Goal: Task Accomplishment & Management: Manage account settings

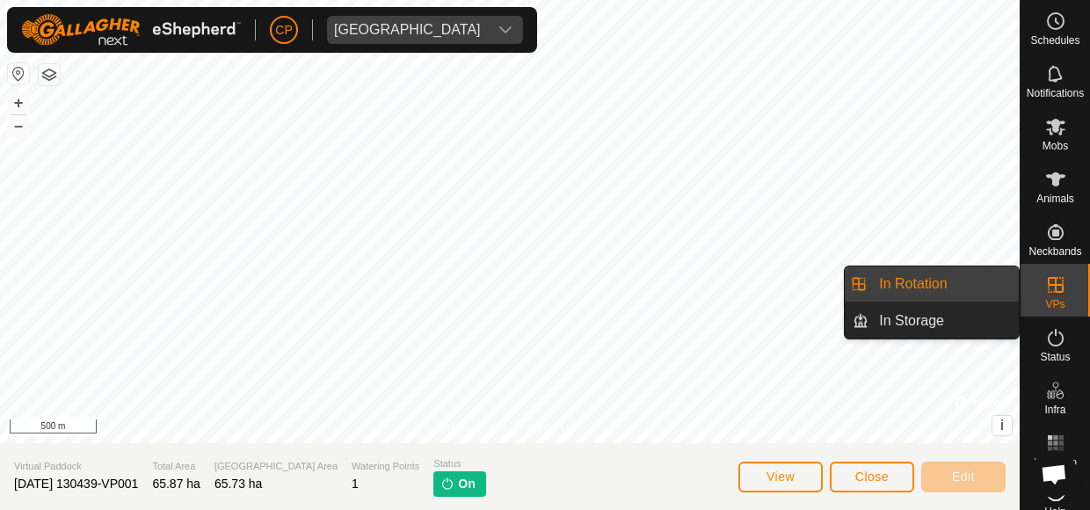
click at [953, 279] on link "In Rotation" at bounding box center [943, 283] width 150 height 35
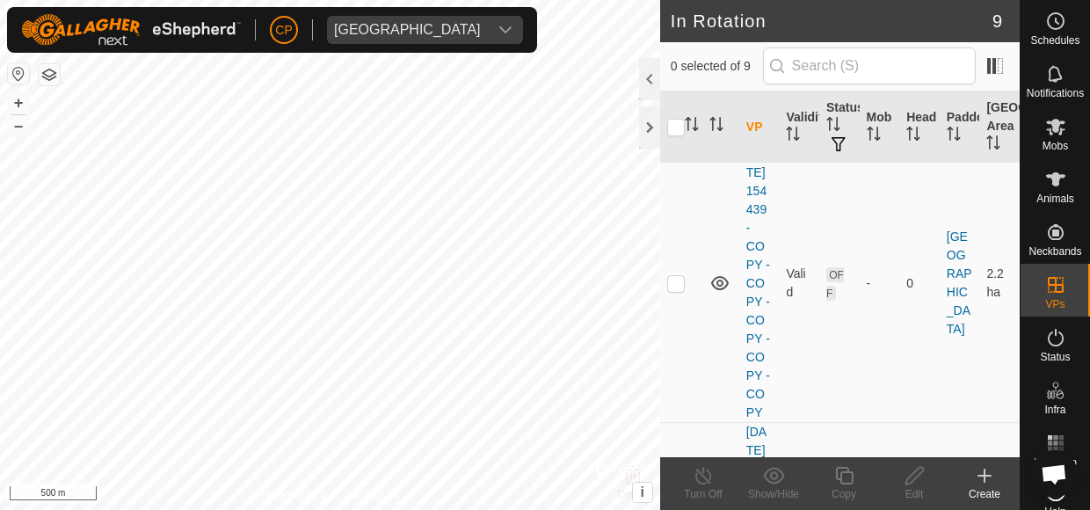
scroll to position [1150, 0]
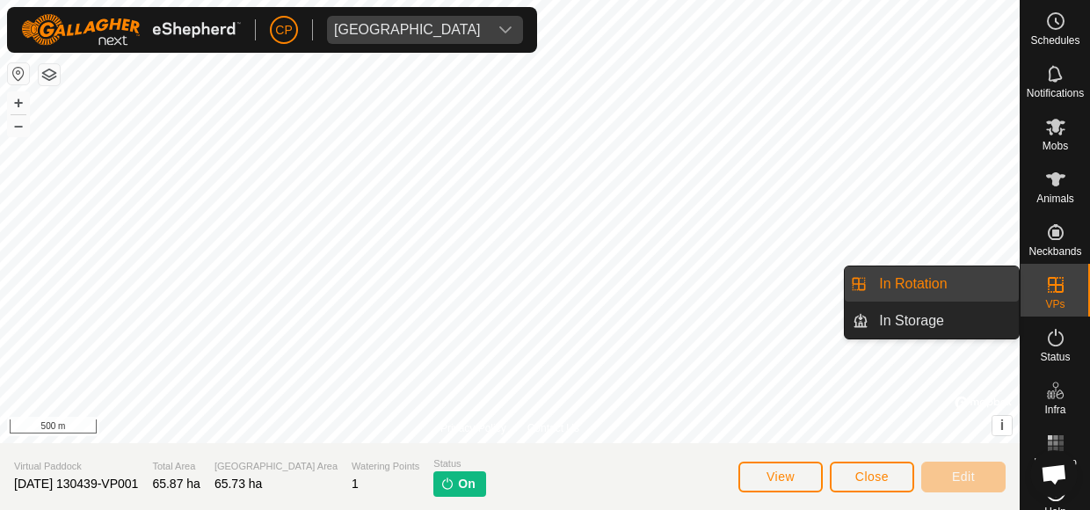
click at [945, 286] on link "In Rotation" at bounding box center [943, 283] width 150 height 35
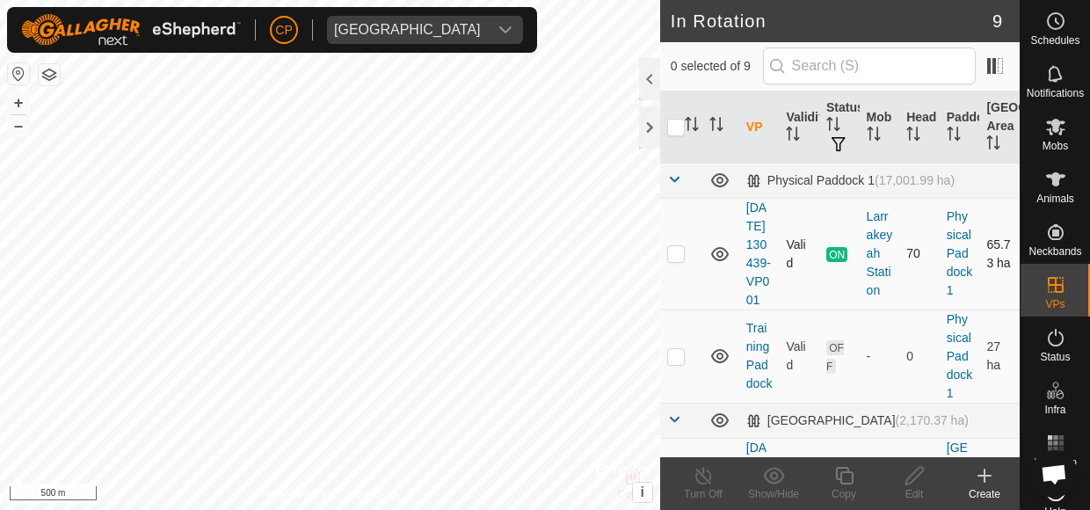
click at [826, 309] on td "ON" at bounding box center [839, 254] width 40 height 112
click at [994, 65] on span at bounding box center [995, 66] width 28 height 28
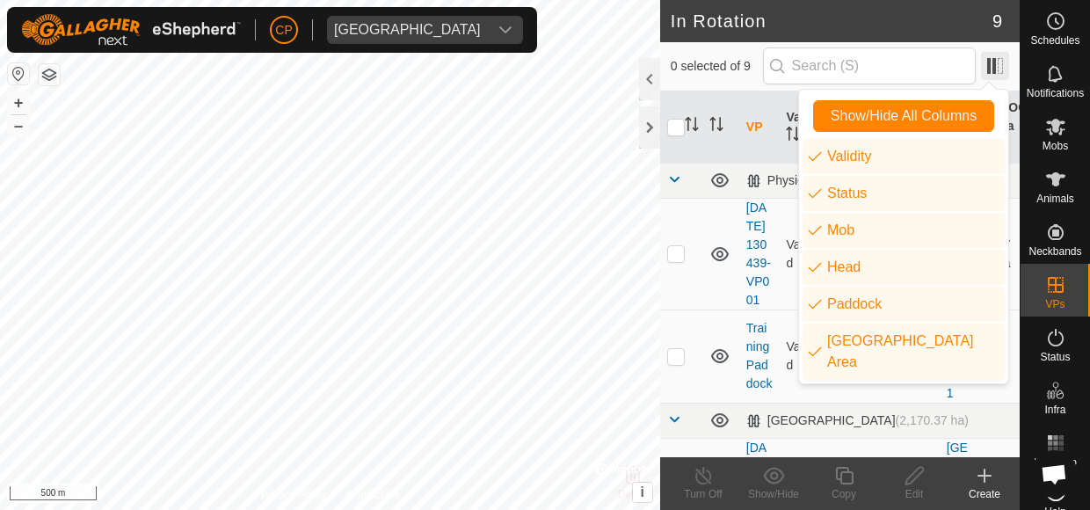
click at [994, 65] on span at bounding box center [995, 66] width 28 height 28
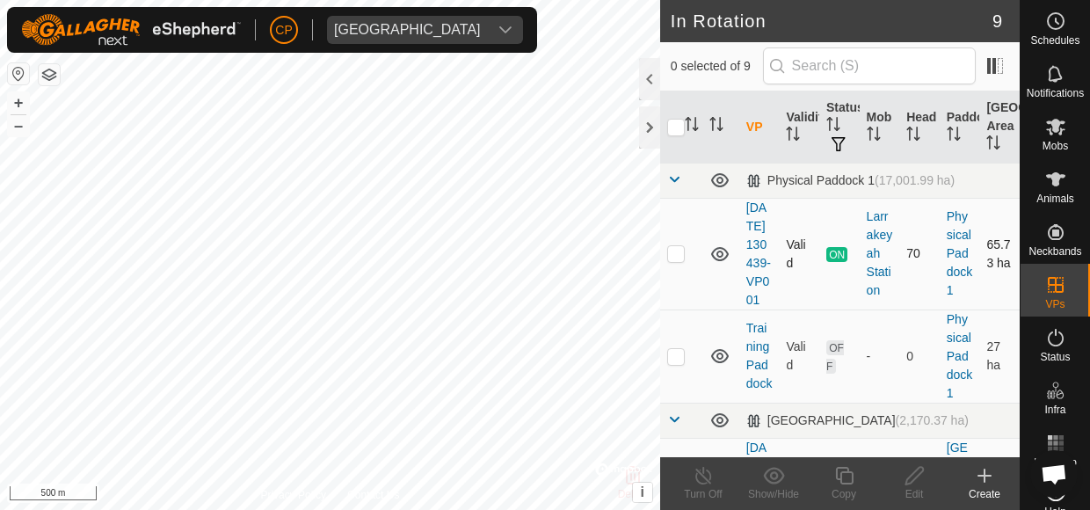
click at [793, 242] on td "Valid" at bounding box center [799, 254] width 40 height 112
click at [674, 260] on p-checkbox at bounding box center [676, 253] width 18 height 14
checkbox input "true"
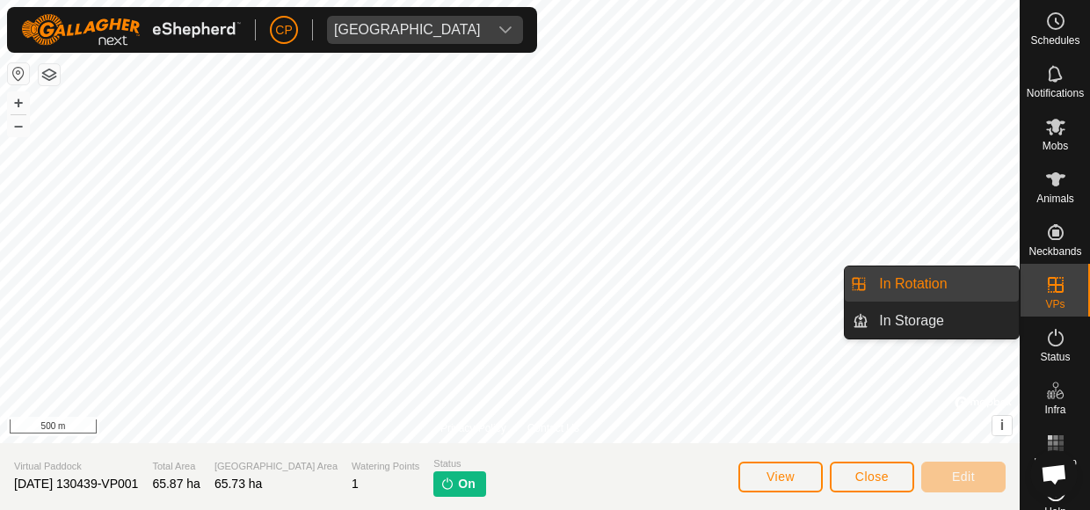
click at [1056, 283] on icon at bounding box center [1055, 284] width 21 height 21
click at [910, 281] on link "In Rotation" at bounding box center [943, 283] width 150 height 35
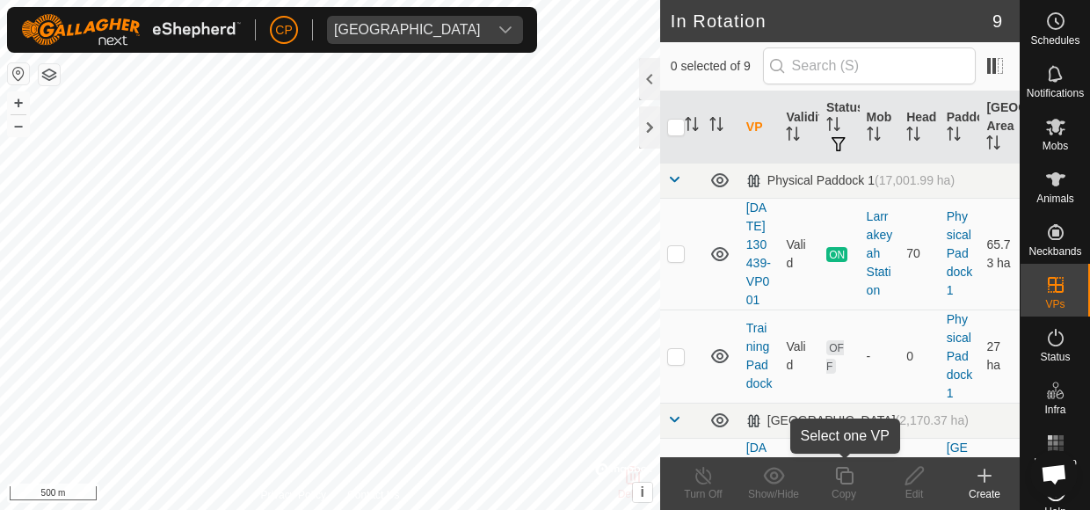
click at [844, 500] on div "Copy" at bounding box center [843, 494] width 70 height 16
checkbox input "true"
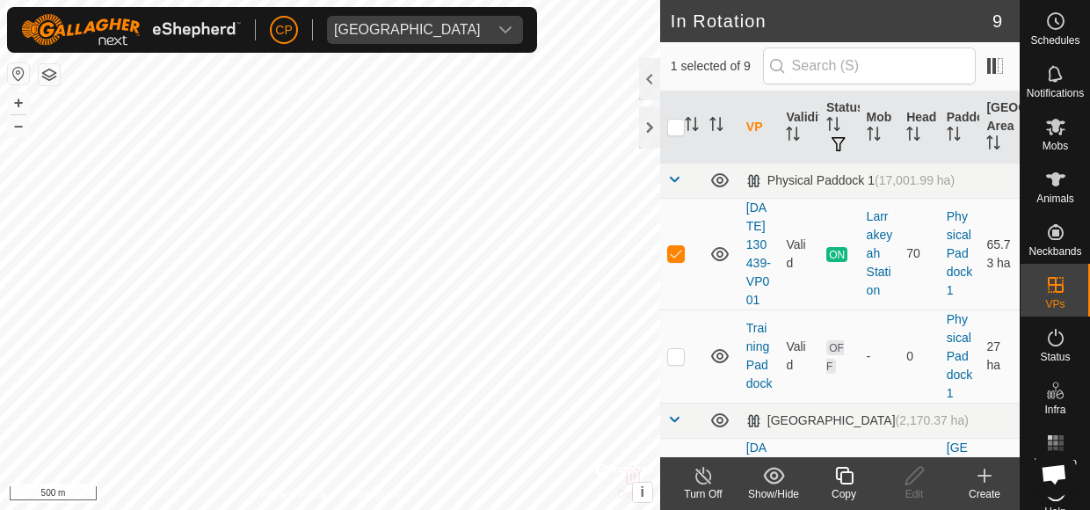
click at [839, 481] on icon at bounding box center [844, 475] width 22 height 21
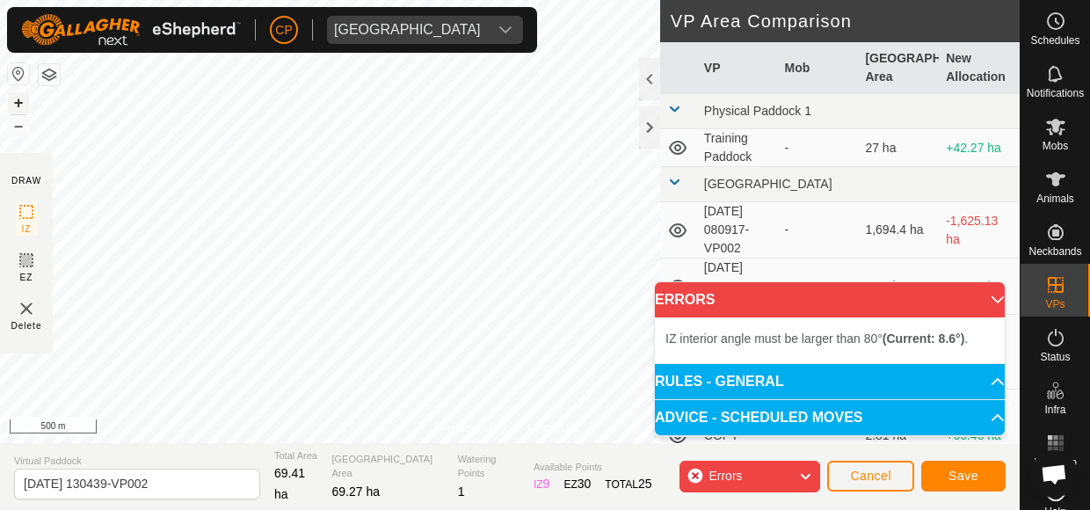
click at [17, 97] on button "+" at bounding box center [18, 102] width 21 height 21
click at [993, 301] on p-accordion-header "ERRORS" at bounding box center [830, 299] width 350 height 35
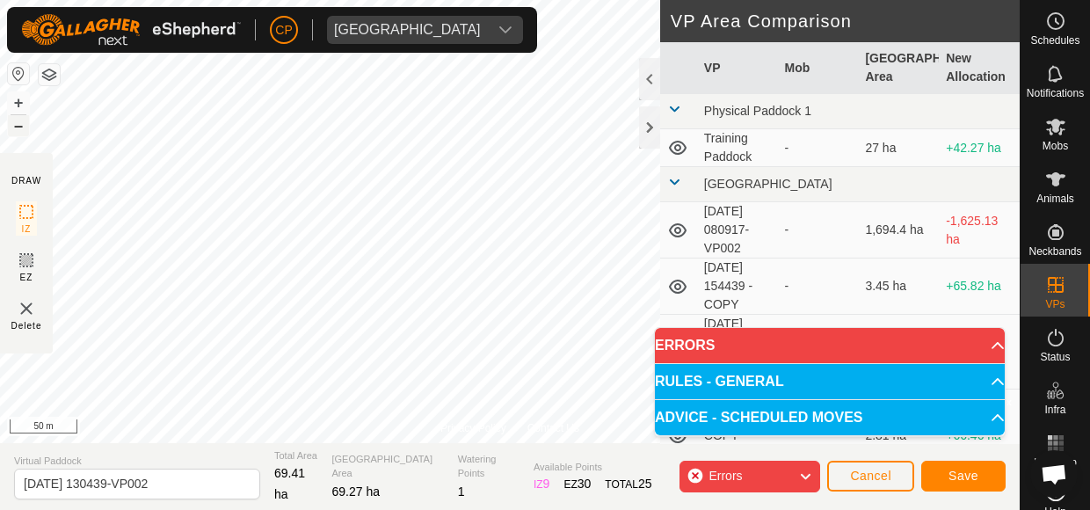
click at [21, 122] on button "–" at bounding box center [18, 125] width 21 height 21
click at [988, 346] on p-accordion-header "ERRORS" at bounding box center [830, 345] width 350 height 35
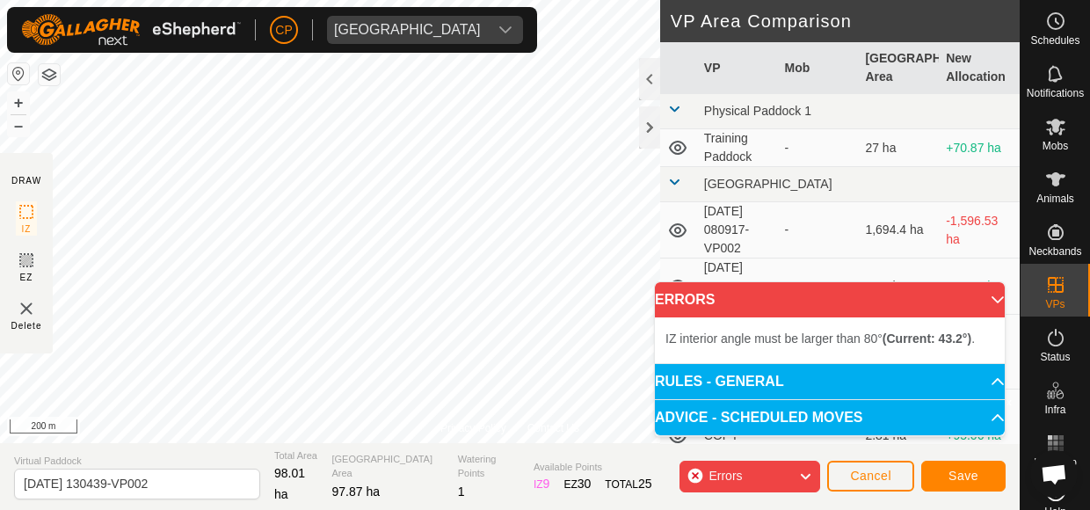
click at [742, 472] on span "Errors" at bounding box center [724, 475] width 33 height 14
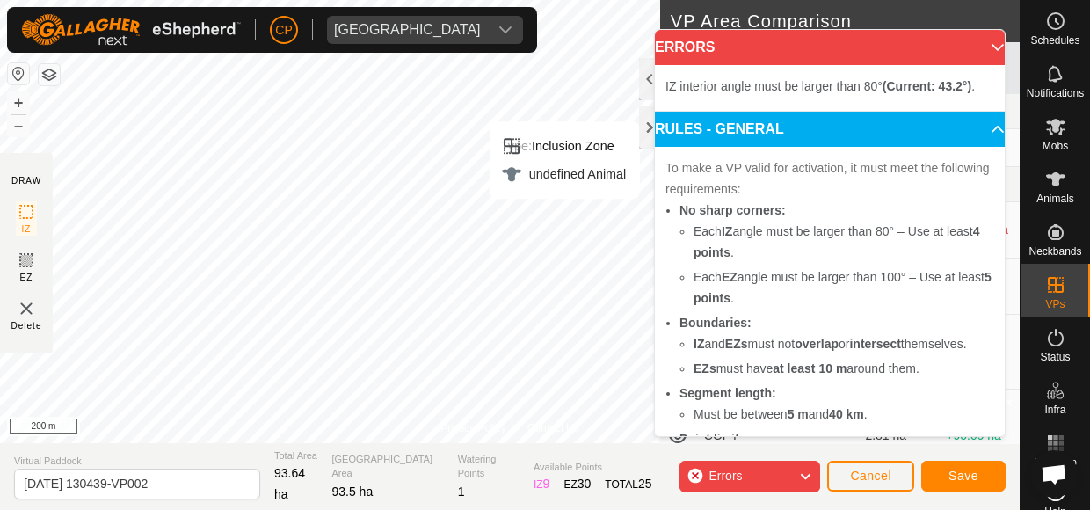
click at [976, 44] on p-accordion-header "ERRORS" at bounding box center [830, 47] width 350 height 35
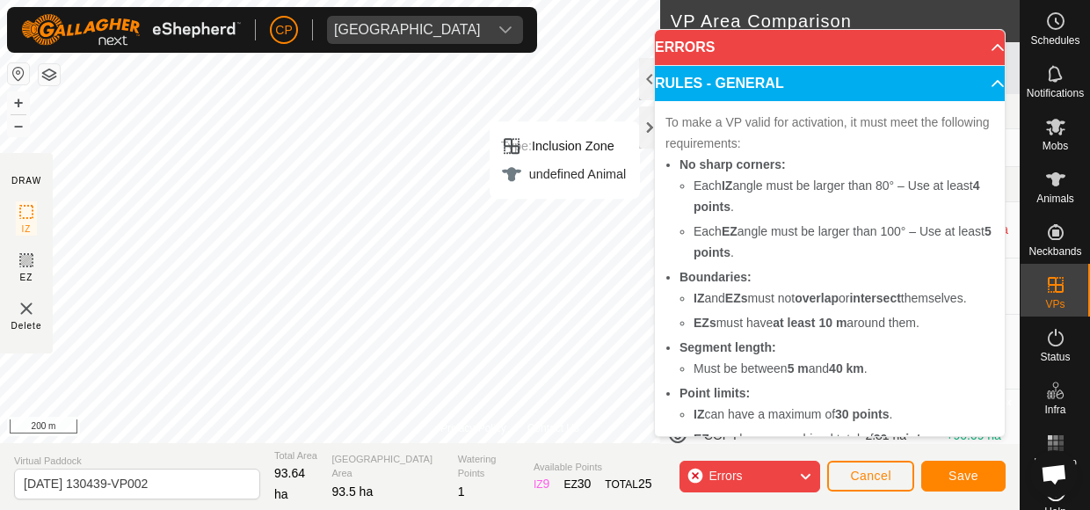
click at [976, 44] on p-accordion-header "ERRORS" at bounding box center [830, 47] width 350 height 35
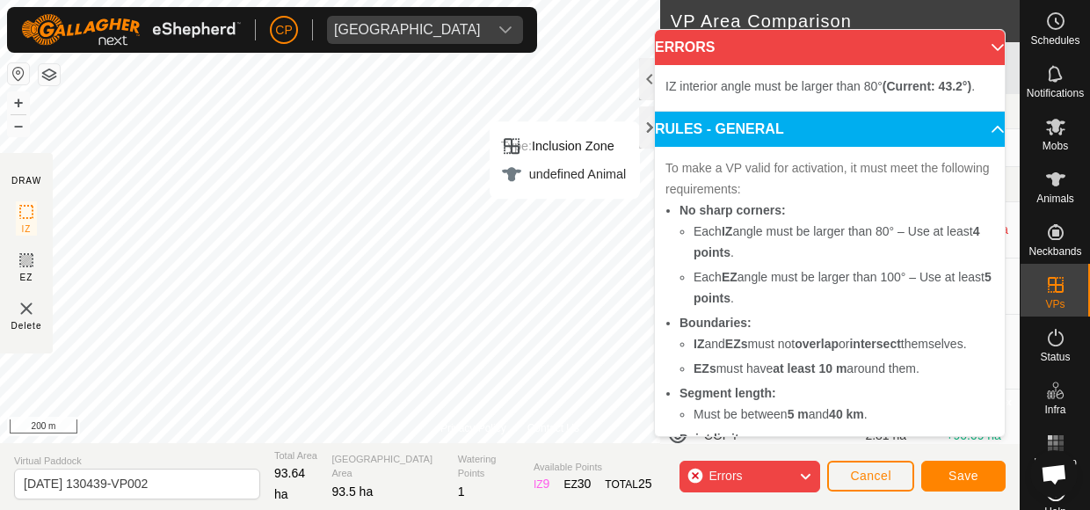
click at [810, 476] on icon at bounding box center [805, 476] width 14 height 23
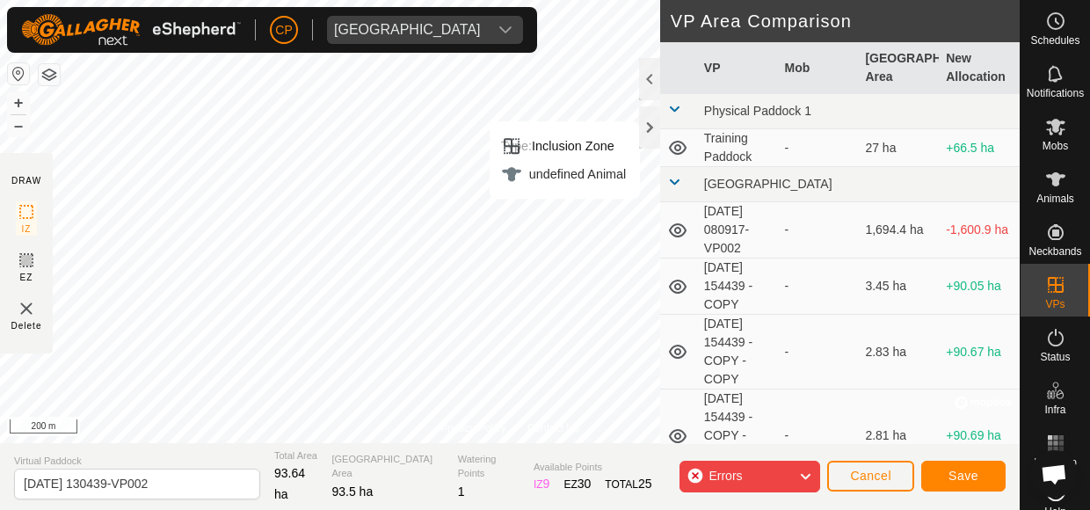
click at [807, 475] on icon at bounding box center [805, 476] width 14 height 23
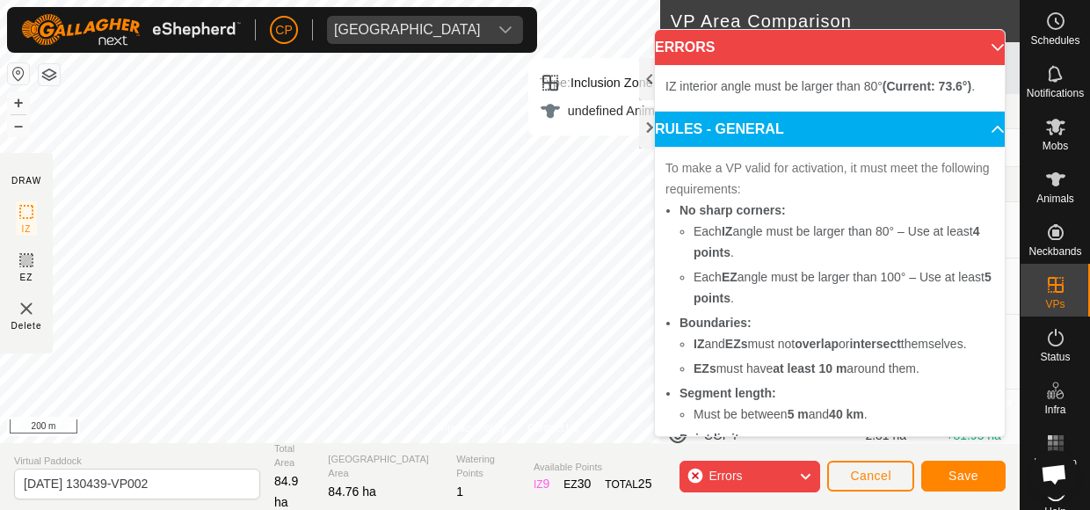
click at [747, 475] on span "Errors" at bounding box center [731, 476] width 47 height 23
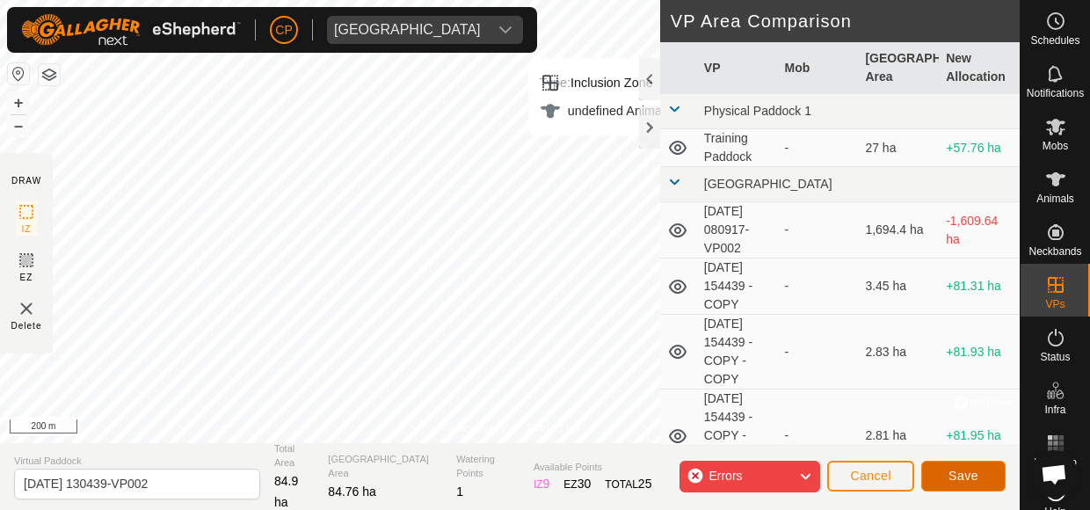
click at [958, 478] on span "Save" at bounding box center [963, 475] width 30 height 14
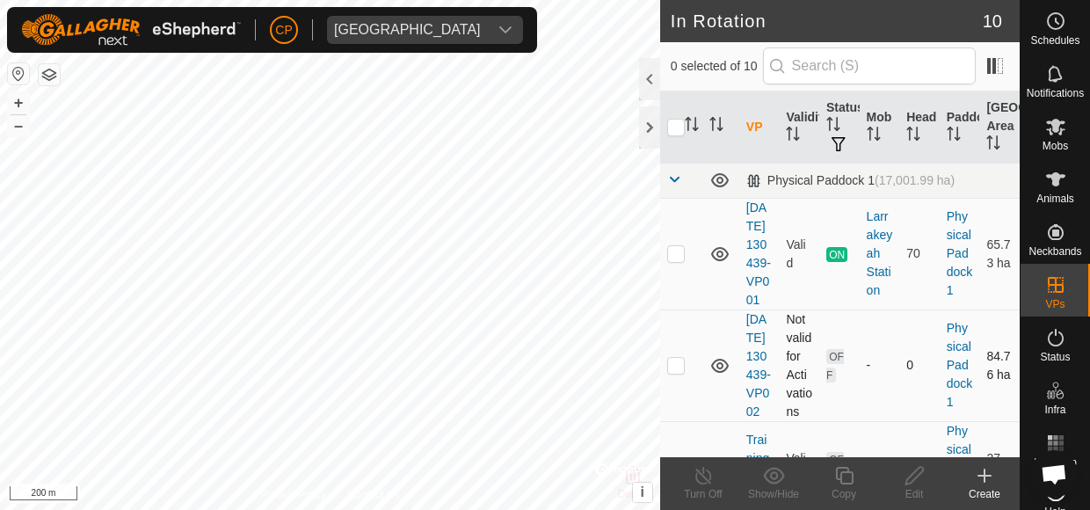
checkbox input "true"
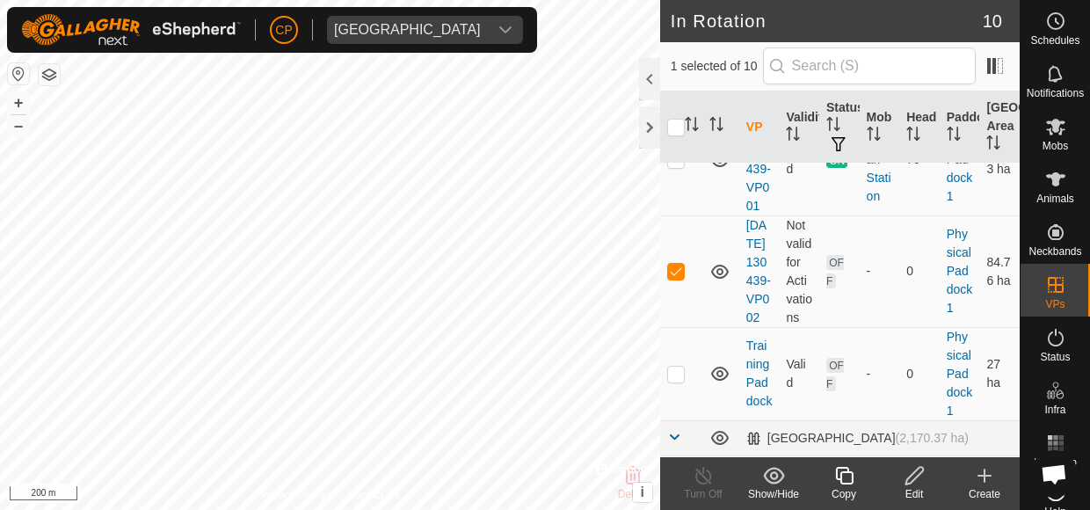
scroll to position [90, 0]
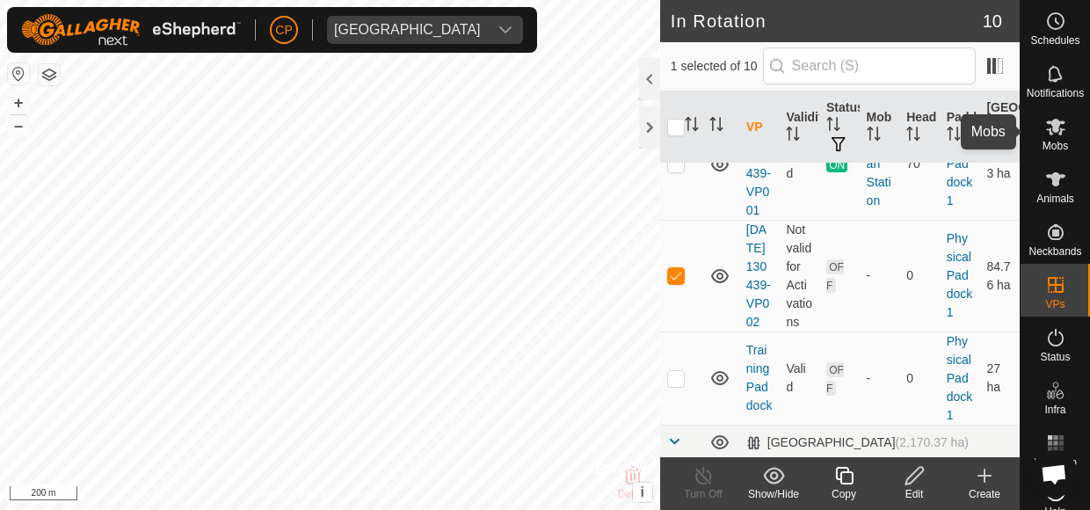
click at [1051, 126] on icon at bounding box center [1055, 127] width 19 height 17
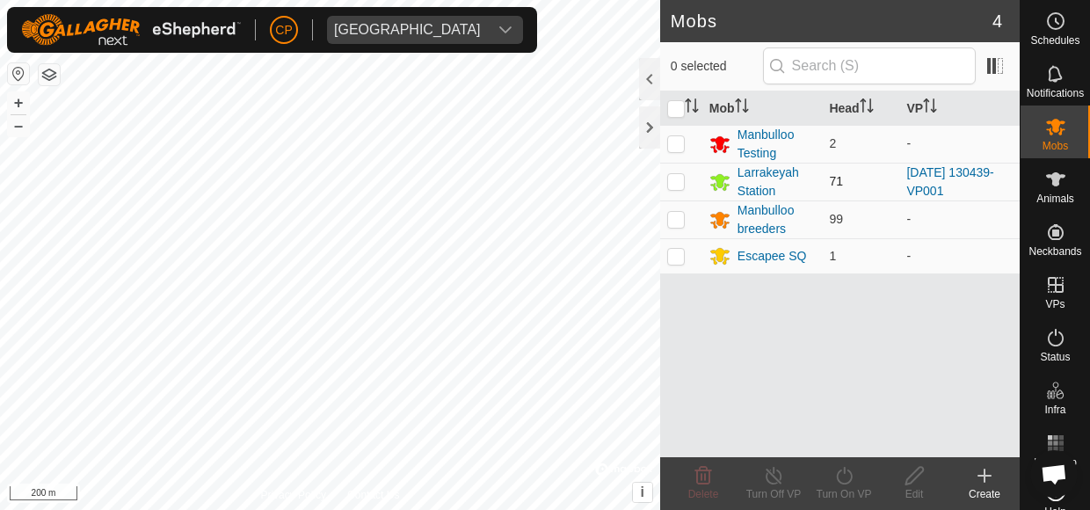
click at [675, 182] on p-checkbox at bounding box center [676, 181] width 18 height 14
click at [677, 177] on p-checkbox at bounding box center [676, 181] width 18 height 14
checkbox input "false"
click at [756, 165] on div "Larrakeyah Station" at bounding box center [776, 181] width 78 height 37
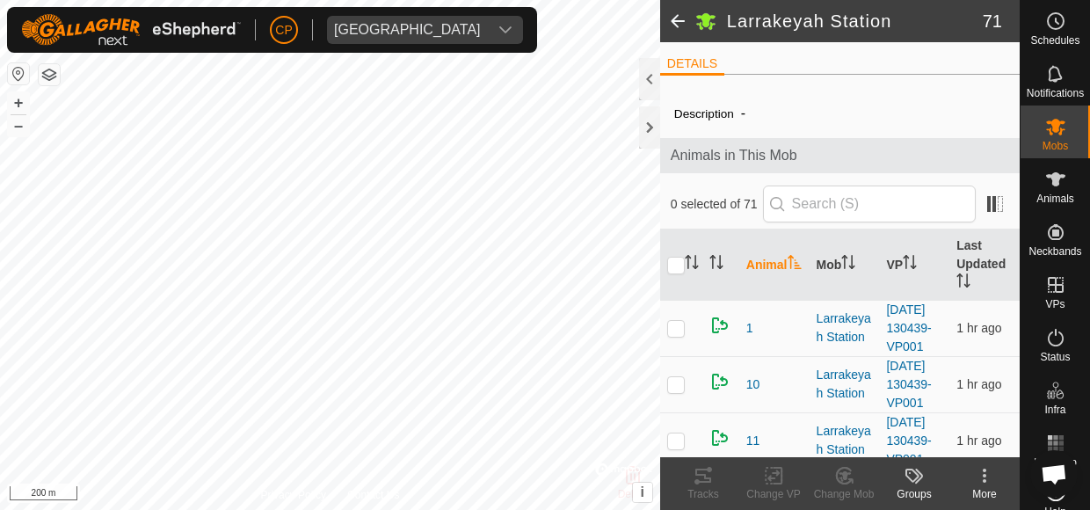
click at [677, 18] on span at bounding box center [677, 21] width 35 height 42
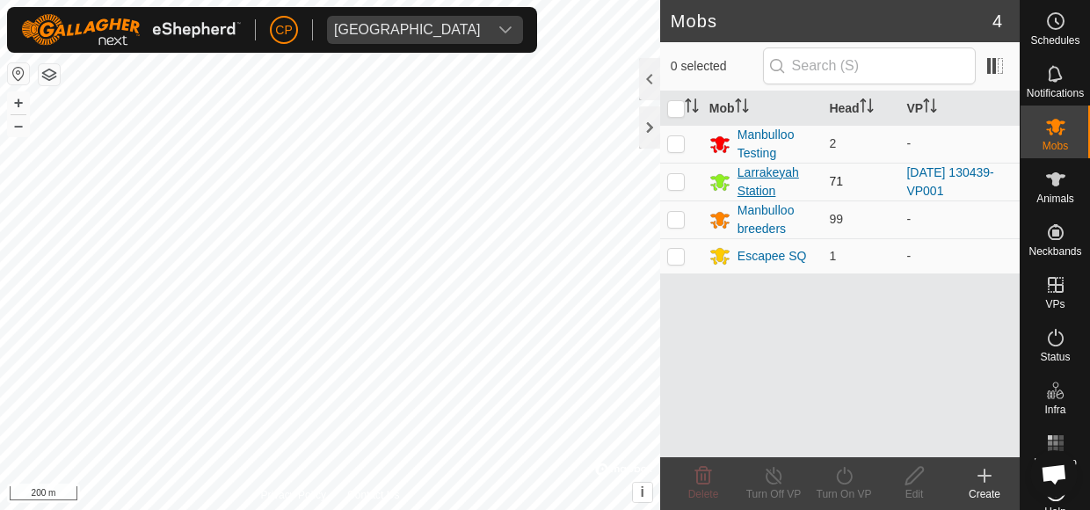
click at [722, 176] on icon at bounding box center [719, 182] width 19 height 17
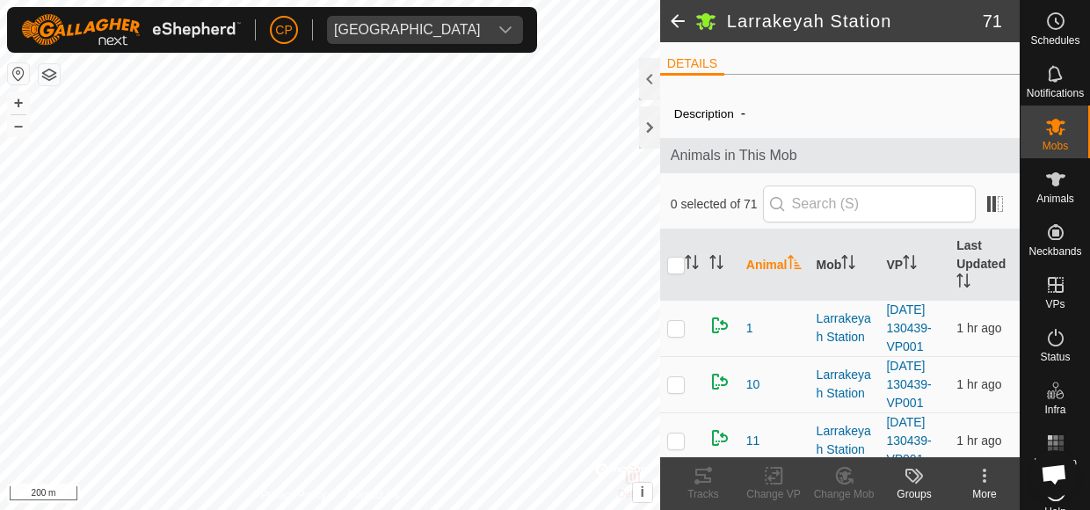
click at [671, 22] on span at bounding box center [677, 21] width 35 height 42
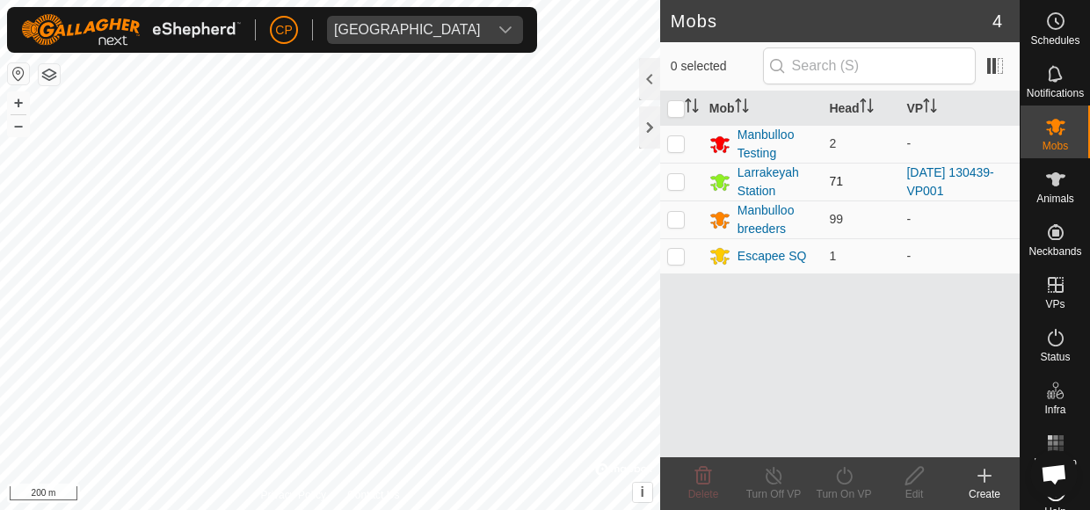
click at [674, 178] on p-checkbox at bounding box center [676, 181] width 18 height 14
checkbox input "true"
click at [837, 487] on div "Turn On VP" at bounding box center [843, 494] width 70 height 16
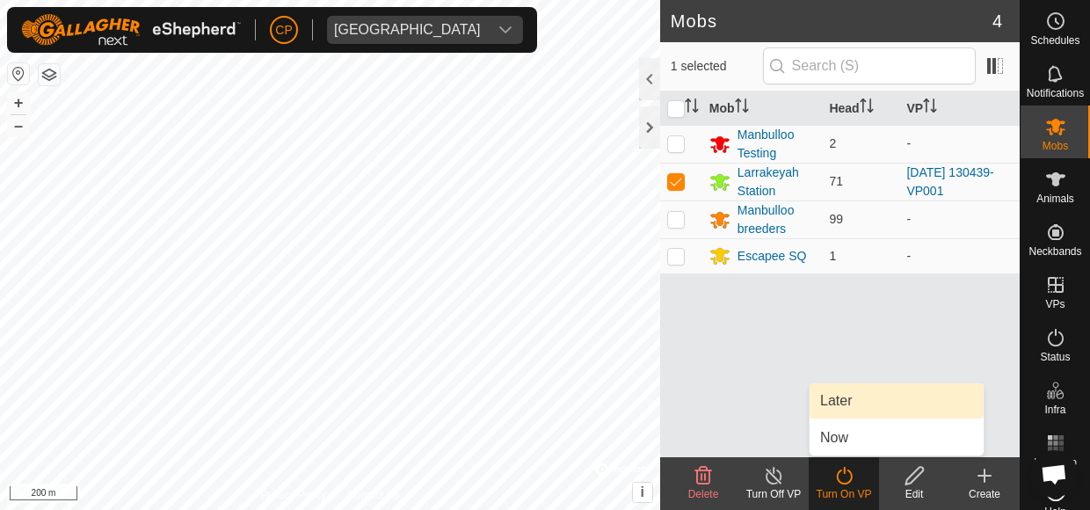
click at [839, 399] on link "Later" at bounding box center [896, 400] width 174 height 35
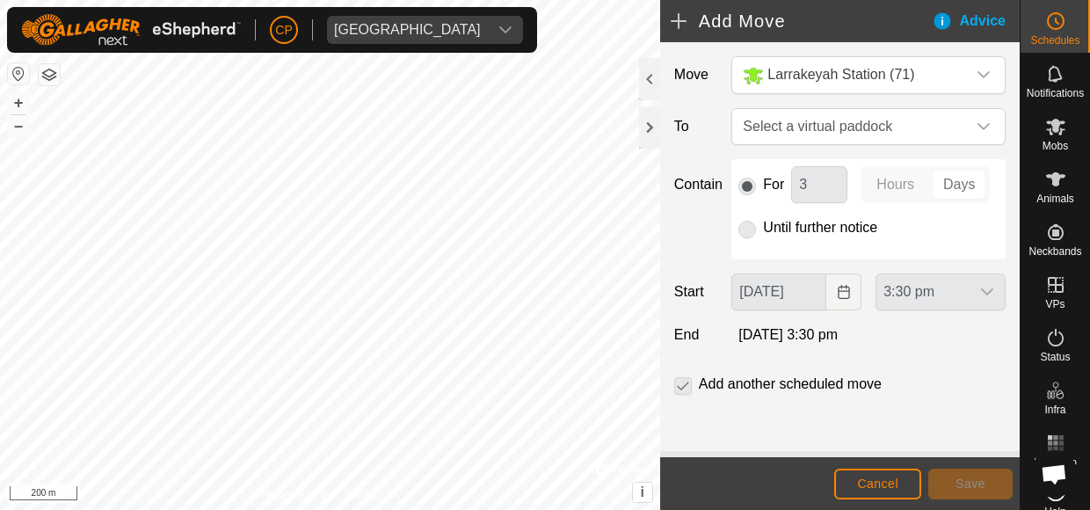
click at [747, 238] on p-radiobutton at bounding box center [747, 227] width 18 height 21
click at [976, 124] on icon "dropdown trigger" at bounding box center [983, 127] width 14 height 14
click at [877, 483] on span "Cancel" at bounding box center [877, 483] width 41 height 14
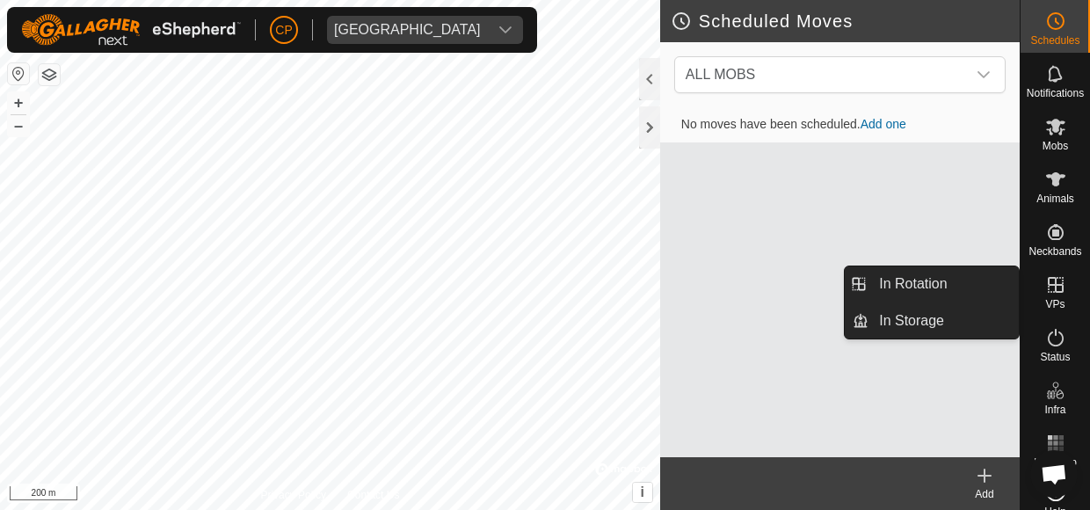
click at [1047, 288] on icon at bounding box center [1055, 284] width 21 height 21
click at [924, 282] on link "In Rotation" at bounding box center [943, 283] width 150 height 35
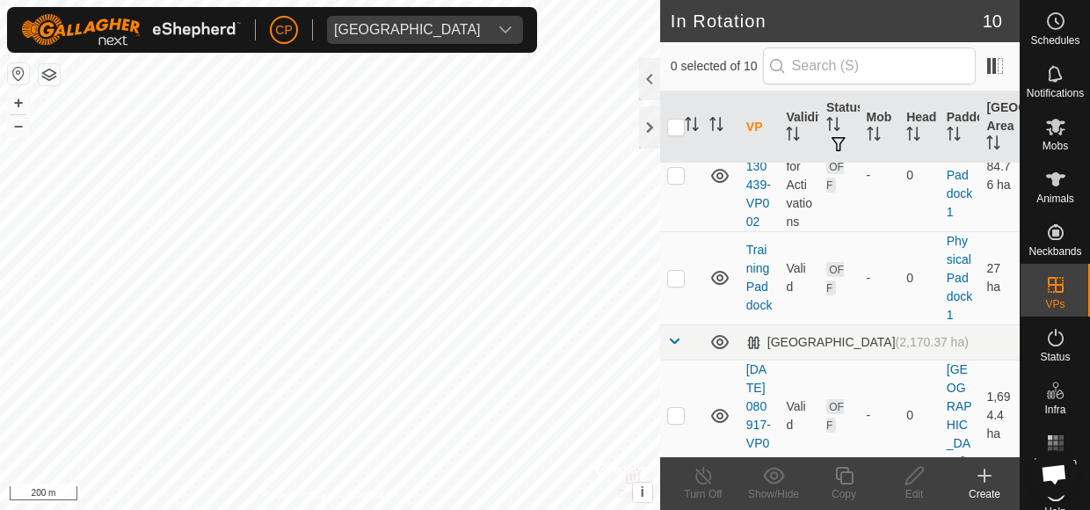
scroll to position [186, 0]
click at [674, 185] on p-checkbox at bounding box center [676, 178] width 18 height 14
checkbox input "true"
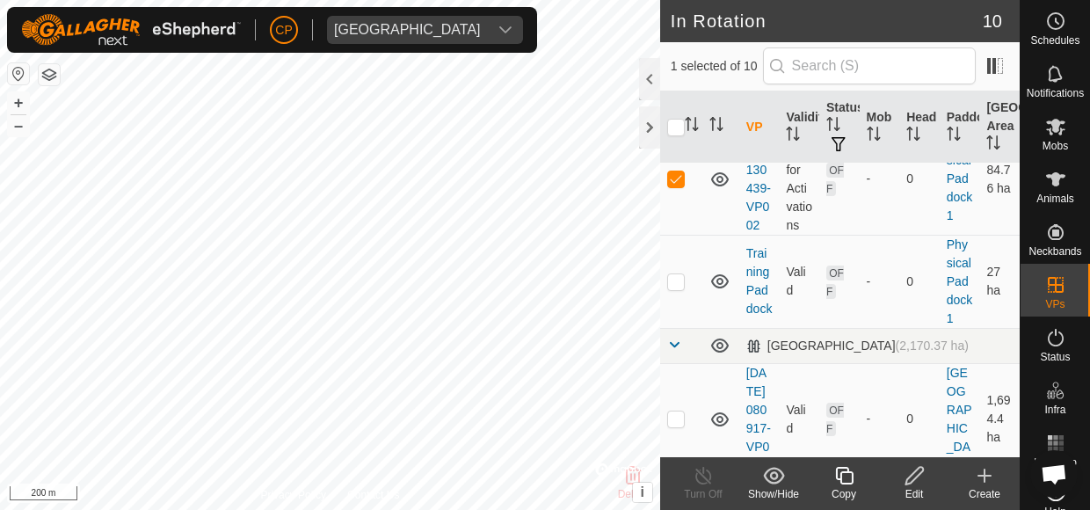
click at [921, 475] on icon at bounding box center [914, 475] width 22 height 21
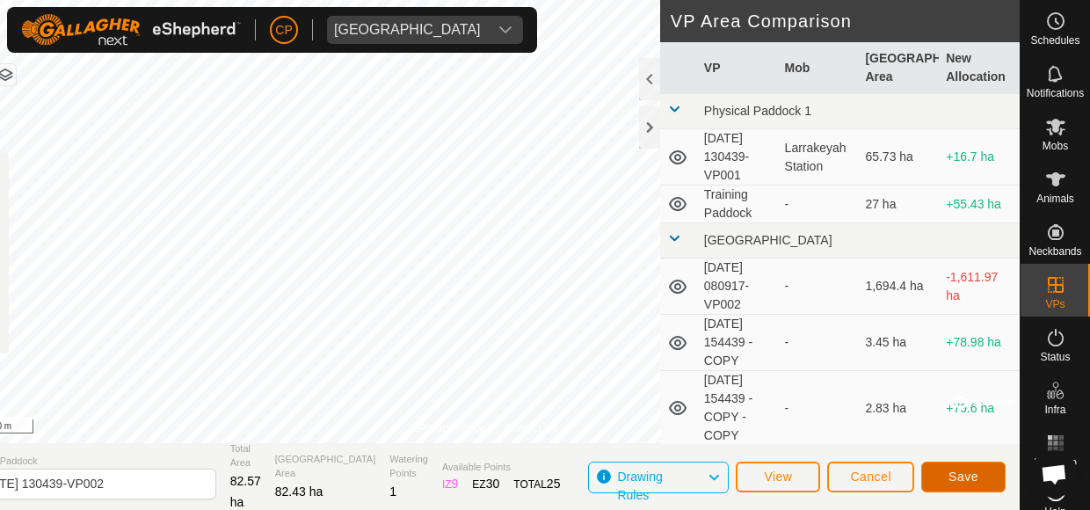
click at [951, 473] on span "Save" at bounding box center [963, 476] width 30 height 14
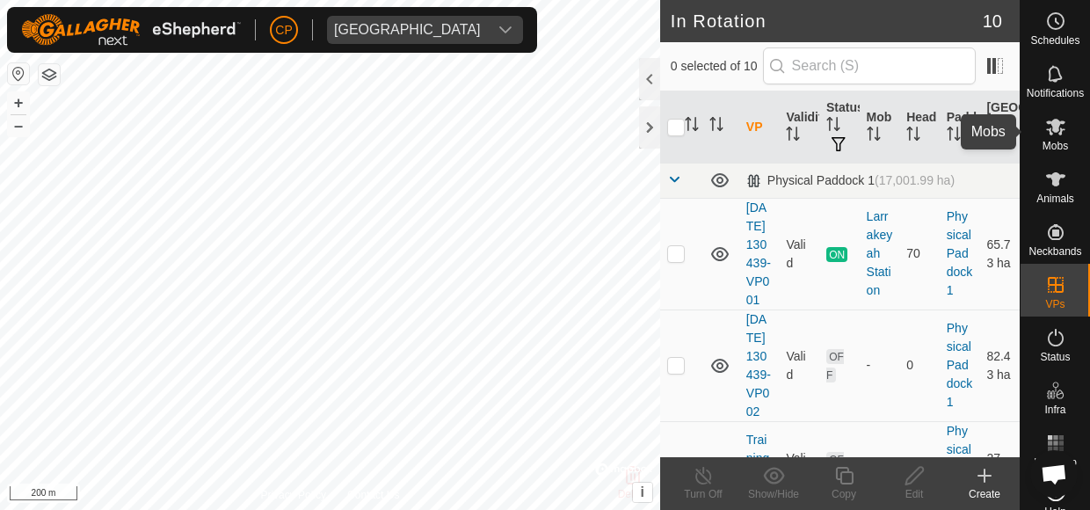
click at [1045, 136] on icon at bounding box center [1055, 126] width 21 height 21
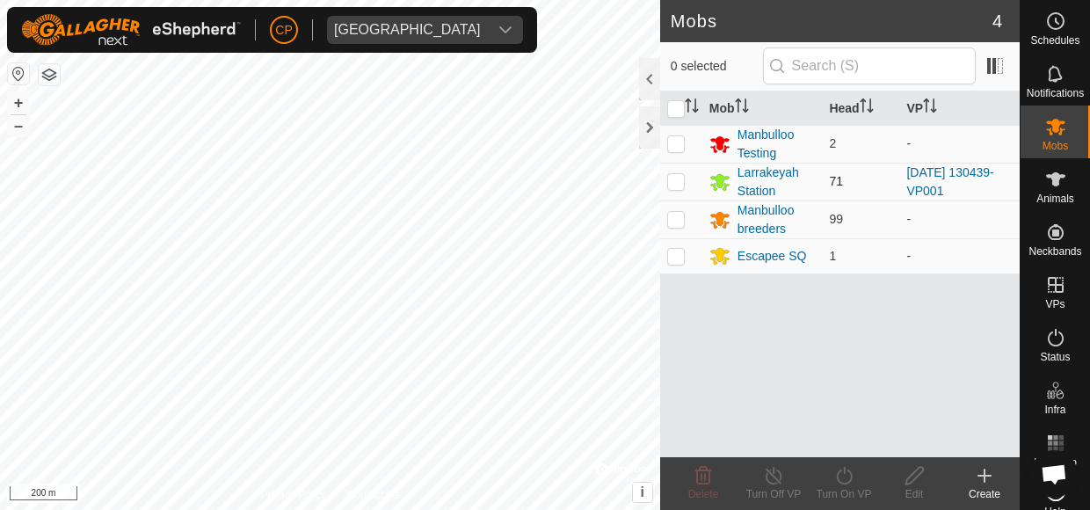
click at [678, 174] on p-checkbox at bounding box center [676, 181] width 18 height 14
checkbox input "true"
click at [754, 178] on div "Larrakeyah Station" at bounding box center [776, 181] width 78 height 37
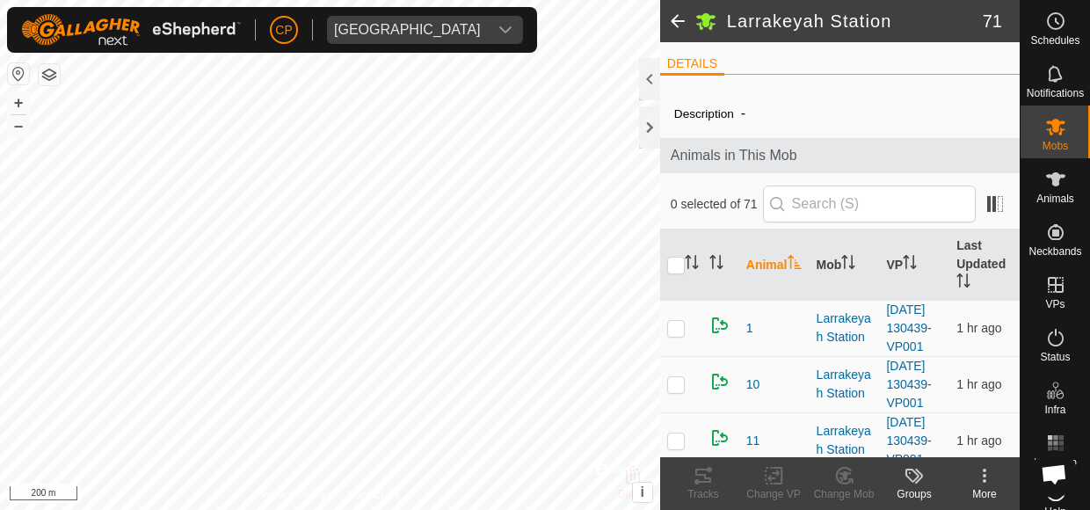
click at [675, 24] on span at bounding box center [677, 21] width 35 height 42
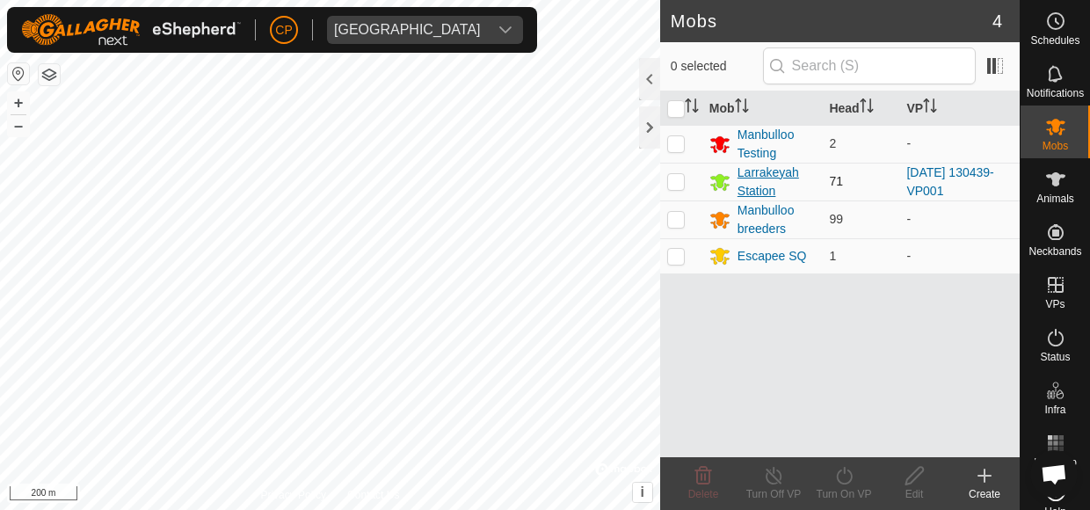
click at [758, 171] on div "Larrakeyah Station" at bounding box center [776, 181] width 78 height 37
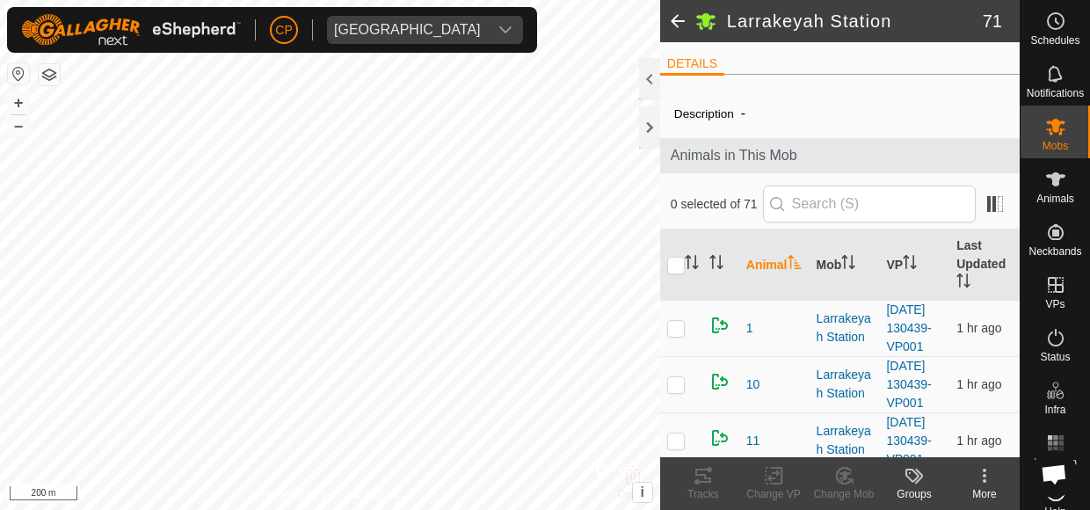
click at [681, 21] on span at bounding box center [677, 21] width 35 height 42
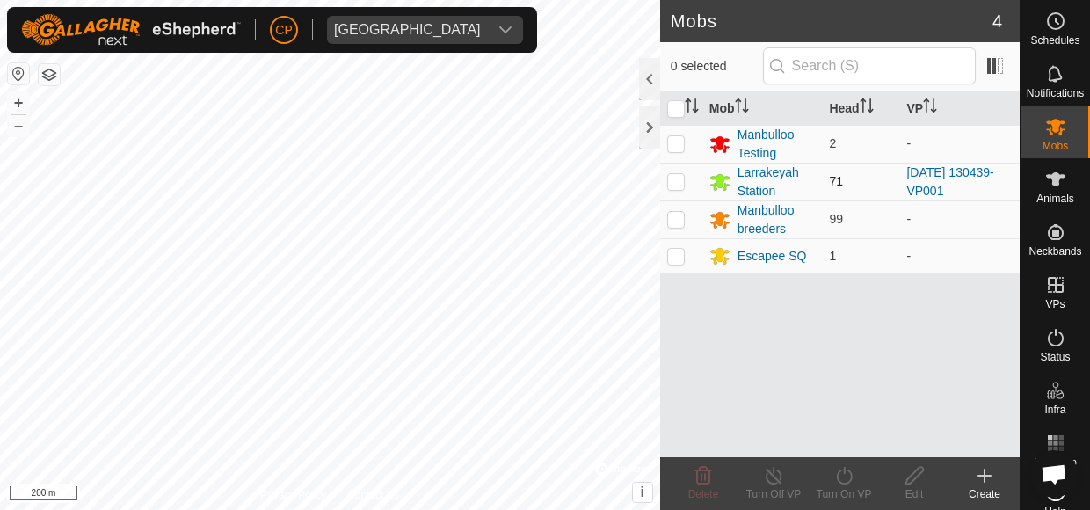
click at [677, 182] on p-checkbox at bounding box center [676, 181] width 18 height 14
checkbox input "true"
click at [847, 481] on icon at bounding box center [844, 475] width 22 height 21
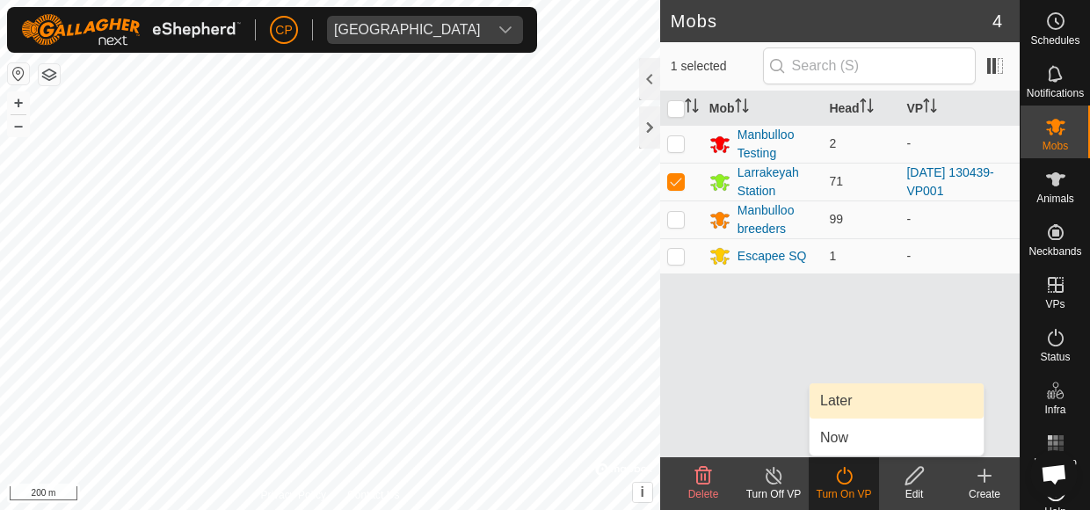
click at [839, 400] on link "Later" at bounding box center [896, 400] width 174 height 35
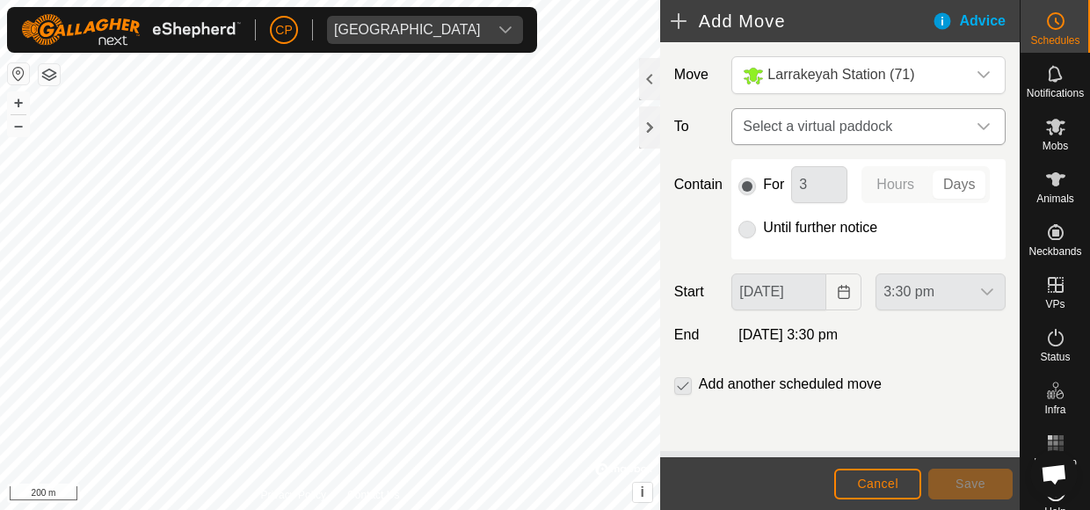
click at [966, 118] on div "dropdown trigger" at bounding box center [983, 126] width 35 height 35
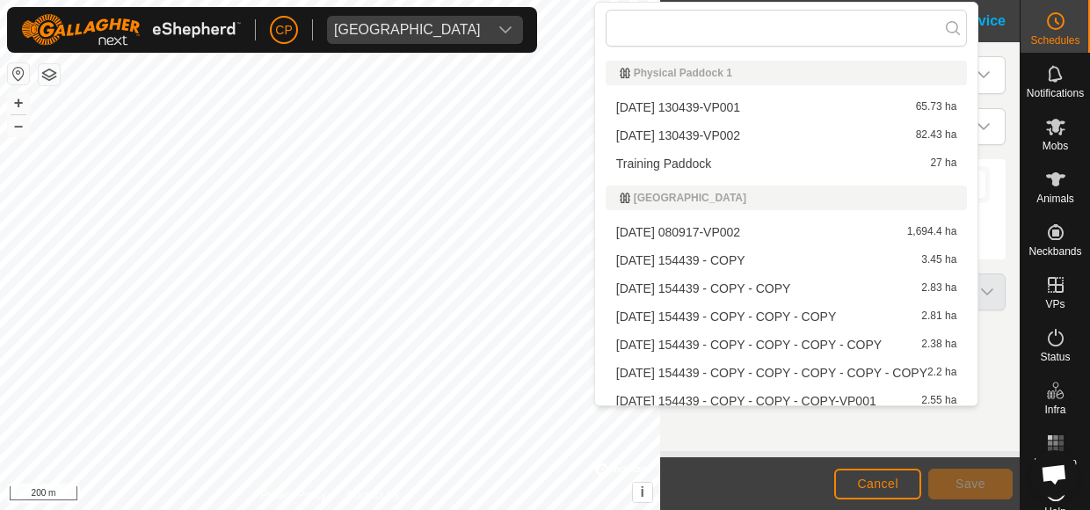
click at [820, 124] on li "[DATE] 130439-VP002 82.43 ha" at bounding box center [786, 135] width 362 height 26
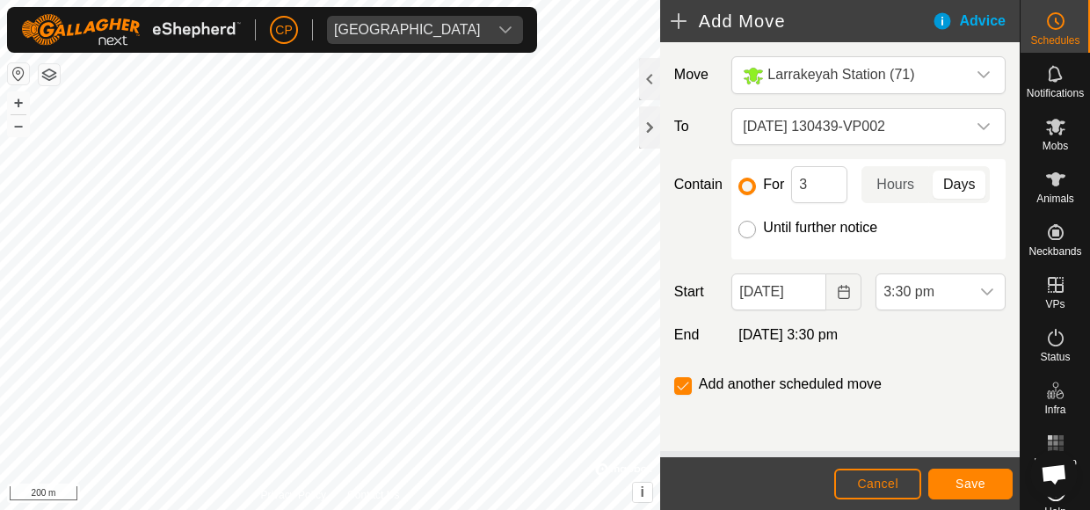
click at [743, 238] on input "Until further notice" at bounding box center [747, 230] width 18 height 18
radio input "true"
checkbox input "false"
click at [965, 482] on span "Save" at bounding box center [970, 483] width 30 height 14
